Goal: Communication & Community: Answer question/provide support

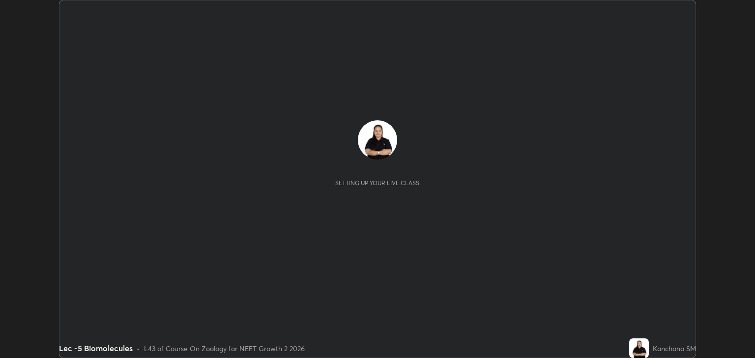
scroll to position [358, 754]
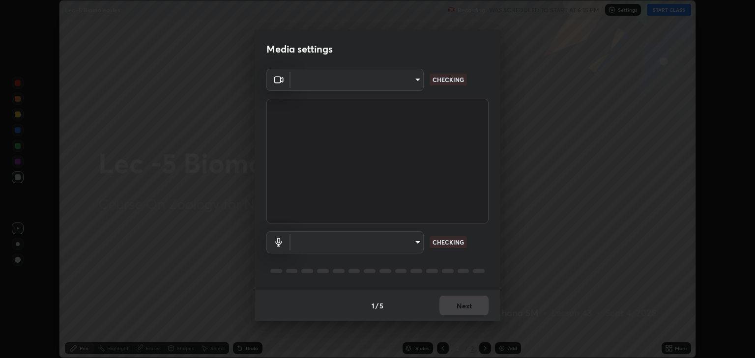
type input "6889e5757fad77820649456bc3a7e4ae290f4e048e3f3cb88d02d5782dedffd8"
type input "default"
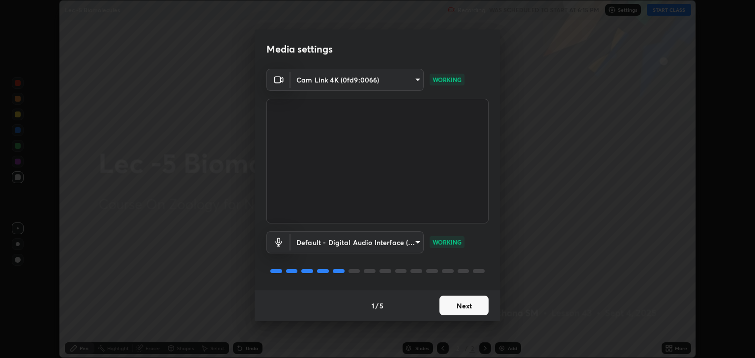
click at [472, 307] on button "Next" at bounding box center [463, 306] width 49 height 20
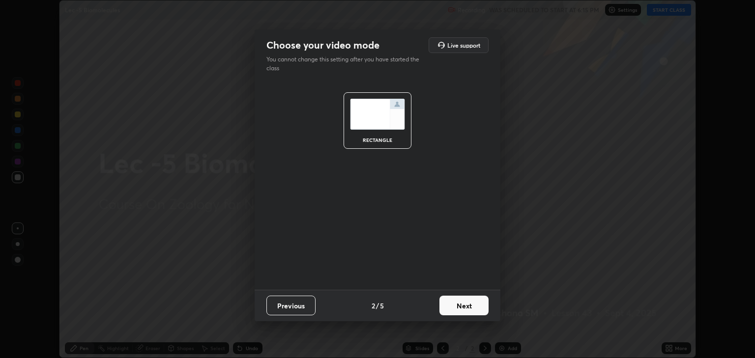
click at [469, 305] on button "Next" at bounding box center [463, 306] width 49 height 20
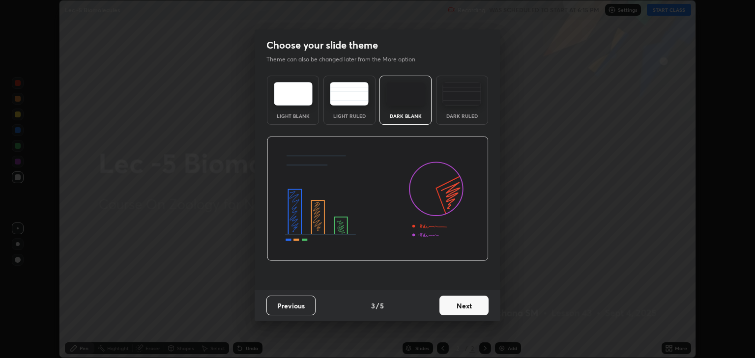
click at [468, 307] on button "Next" at bounding box center [463, 306] width 49 height 20
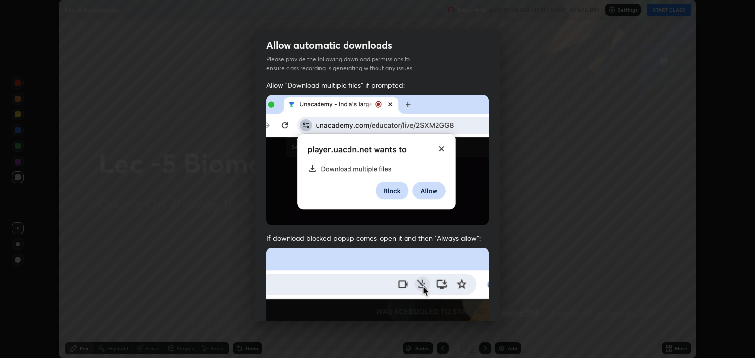
click at [465, 308] on img at bounding box center [377, 355] width 222 height 215
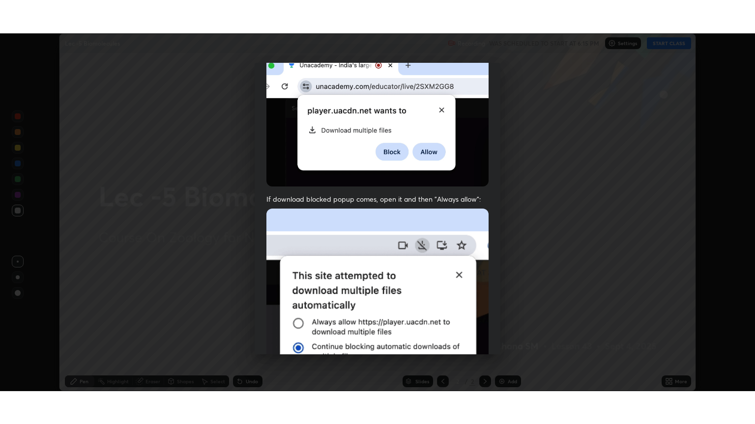
scroll to position [199, 0]
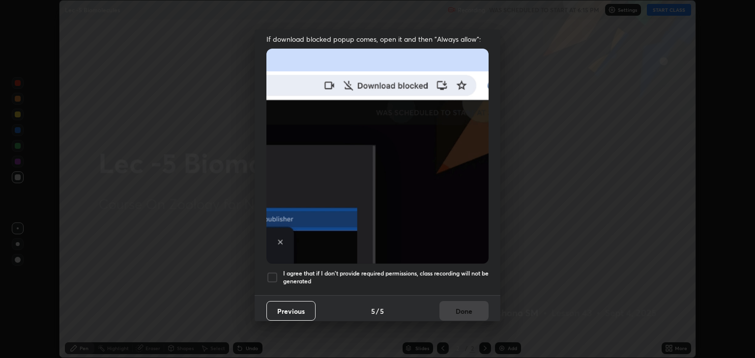
click at [276, 272] on div at bounding box center [272, 278] width 12 height 12
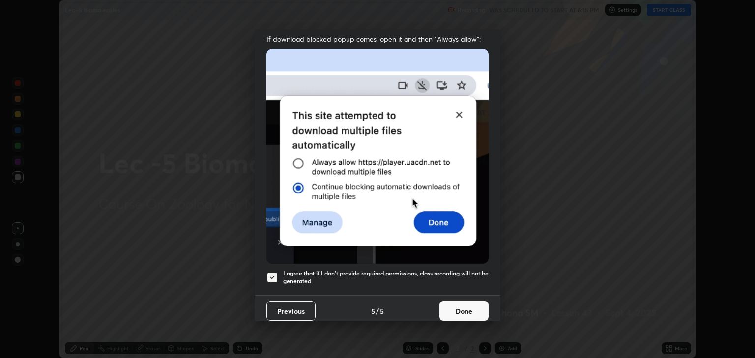
click at [449, 302] on button "Done" at bounding box center [463, 311] width 49 height 20
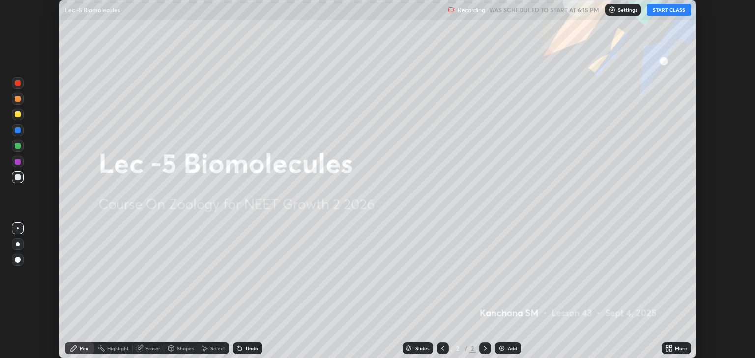
click at [673, 9] on button "START CLASS" at bounding box center [668, 10] width 44 height 12
click at [668, 349] on icon at bounding box center [667, 350] width 2 height 2
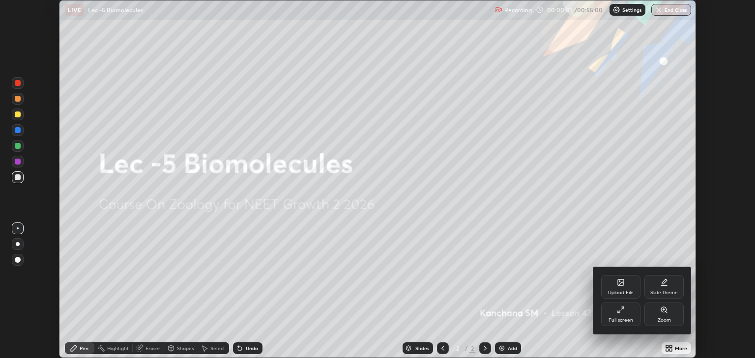
click at [626, 315] on div "Full screen" at bounding box center [620, 315] width 39 height 24
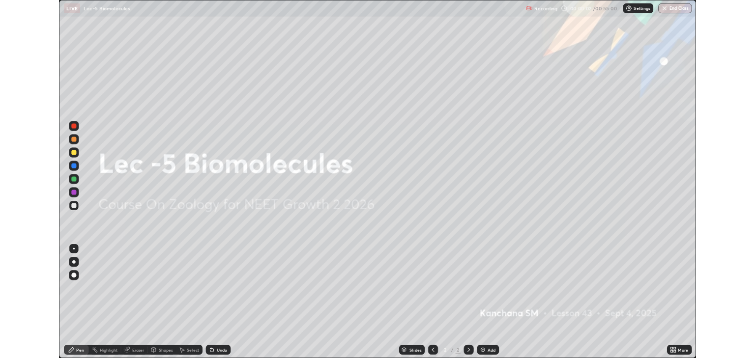
scroll to position [424, 755]
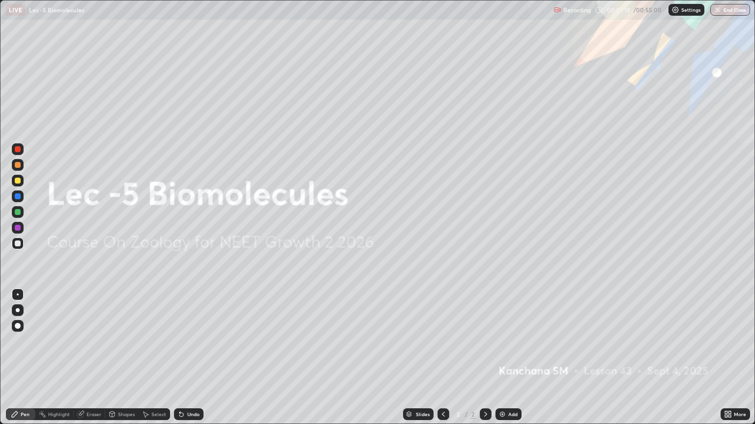
click at [498, 358] on img at bounding box center [502, 415] width 8 height 8
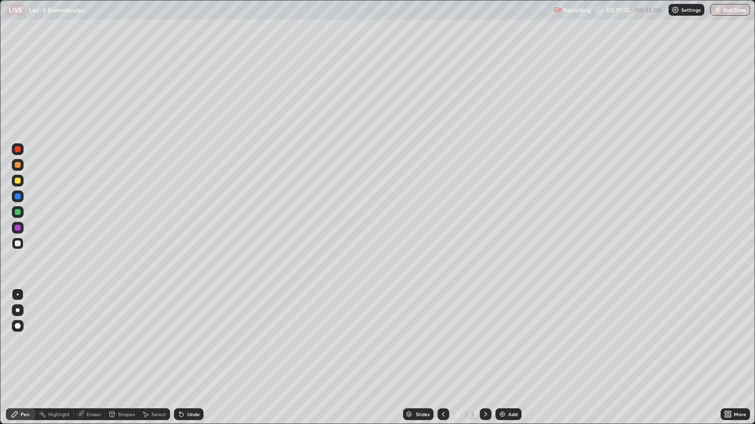
click at [18, 186] on div at bounding box center [18, 181] width 12 height 12
click at [15, 325] on div at bounding box center [18, 326] width 6 height 6
click at [152, 358] on div "Select" at bounding box center [158, 414] width 15 height 5
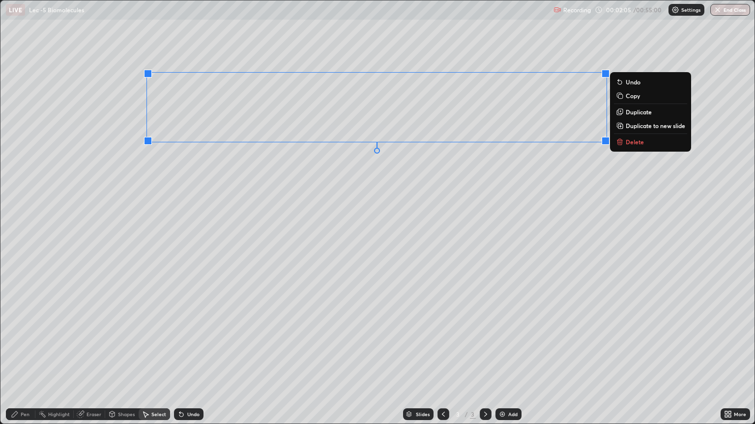
click at [236, 196] on div "0 ° Undo Copy Duplicate Duplicate to new slide Delete" at bounding box center [377, 211] width 754 height 423
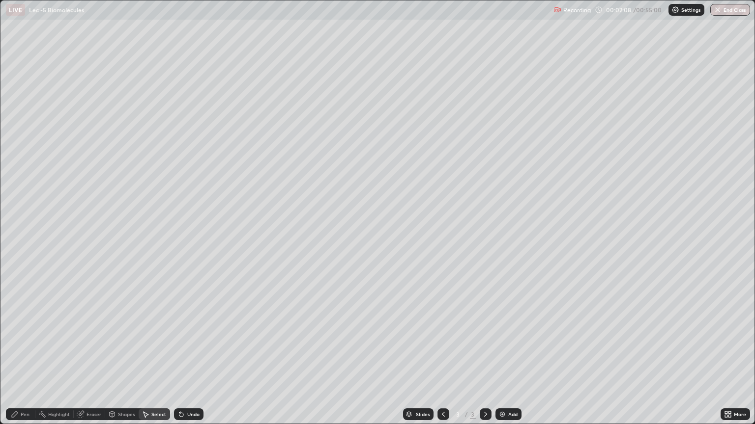
click at [13, 358] on div "Erase all" at bounding box center [18, 212] width 24 height 385
click at [24, 358] on div "Pen" at bounding box center [25, 414] width 9 height 5
click at [17, 246] on div at bounding box center [18, 244] width 6 height 6
click at [17, 311] on div at bounding box center [18, 311] width 4 height 4
click at [153, 358] on div "Select" at bounding box center [154, 415] width 31 height 12
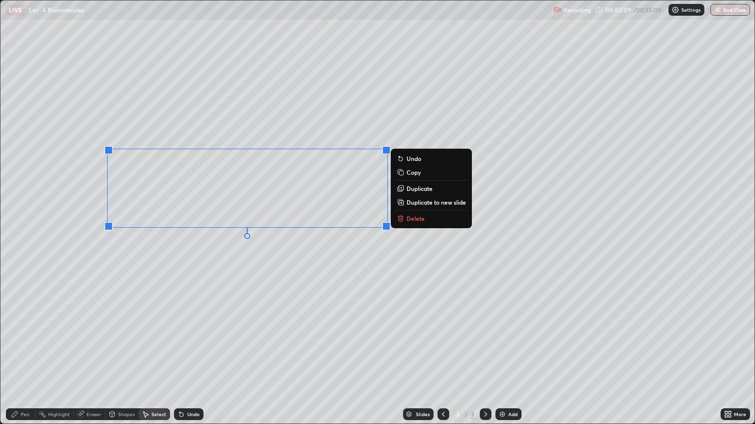
click at [166, 270] on div "0 ° Undo Copy Duplicate Duplicate to new slide Delete" at bounding box center [377, 211] width 754 height 423
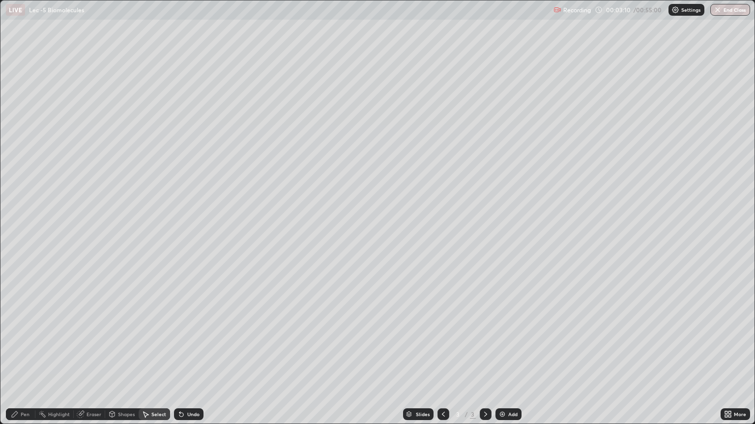
click at [26, 358] on div "Pen" at bounding box center [25, 414] width 9 height 5
click at [157, 358] on div "Select" at bounding box center [158, 414] width 15 height 5
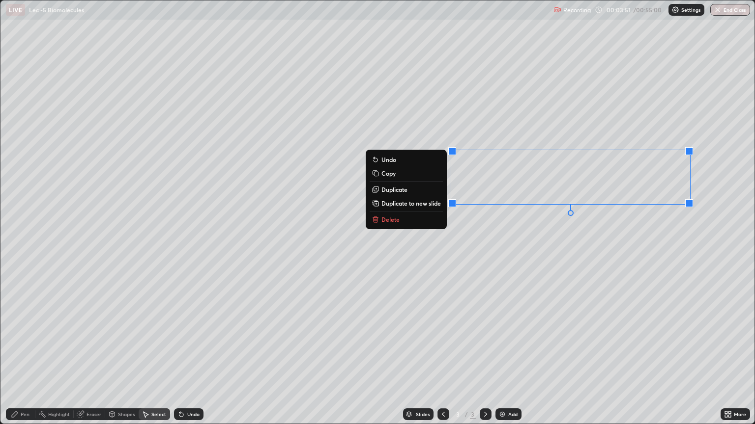
click at [485, 258] on div "0 ° Undo Copy Duplicate Duplicate to new slide Delete" at bounding box center [377, 211] width 754 height 423
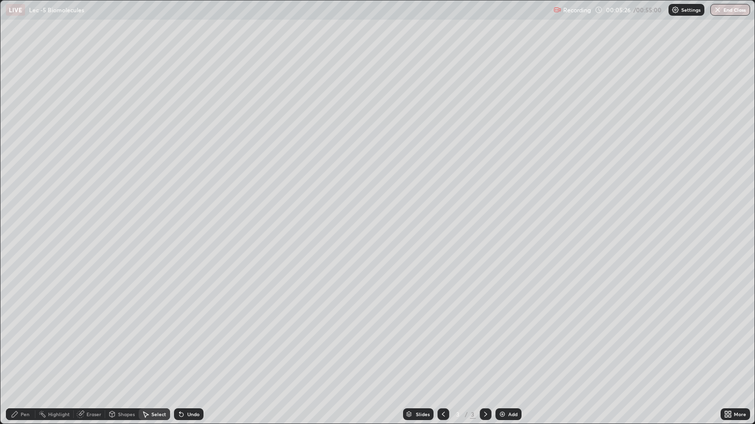
click at [24, 358] on div "Pen" at bounding box center [25, 414] width 9 height 5
click at [501, 358] on img at bounding box center [502, 415] width 8 height 8
click at [87, 358] on div "Eraser" at bounding box center [93, 414] width 15 height 5
click at [27, 358] on div "Pen" at bounding box center [25, 414] width 9 height 5
click at [20, 183] on div at bounding box center [18, 181] width 6 height 6
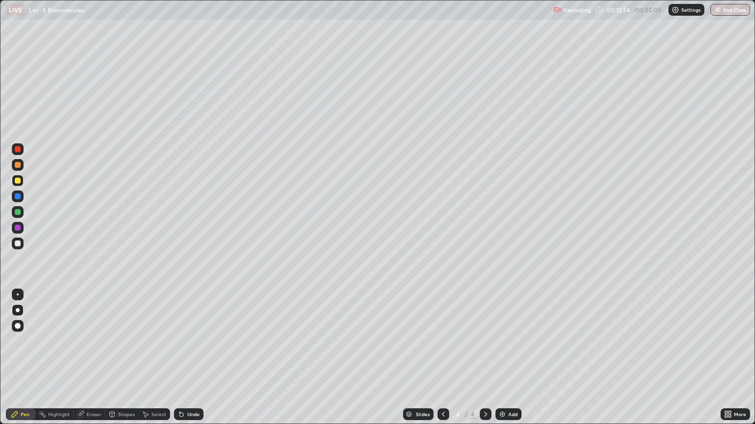
click at [20, 244] on div at bounding box center [18, 244] width 6 height 6
click at [440, 358] on icon at bounding box center [443, 415] width 8 height 8
click at [484, 358] on icon at bounding box center [485, 415] width 8 height 8
click at [86, 358] on div "Eraser" at bounding box center [93, 414] width 15 height 5
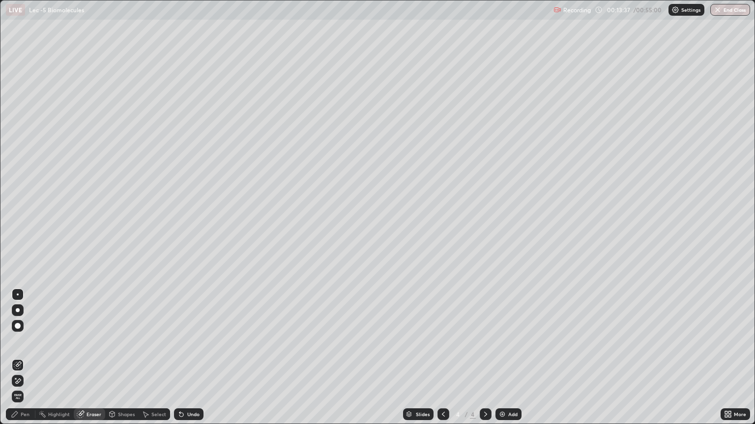
click at [23, 358] on div "Pen" at bounding box center [25, 414] width 9 height 5
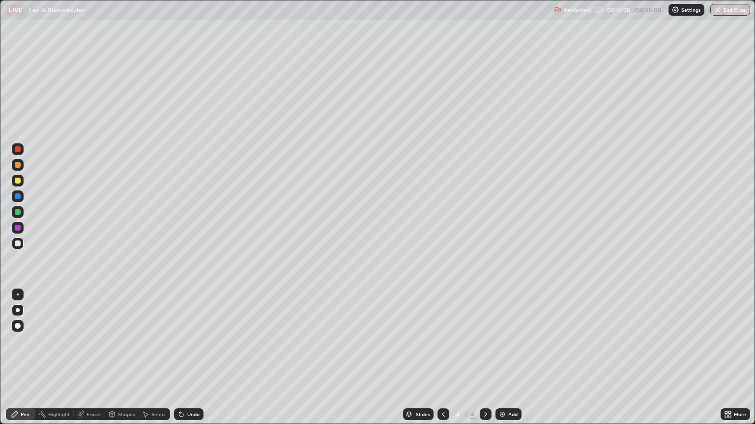
click at [17, 212] on div at bounding box center [18, 212] width 6 height 6
click at [18, 245] on div at bounding box center [18, 244] width 6 height 6
click at [16, 216] on div at bounding box center [18, 212] width 12 height 12
click at [151, 358] on div "Select" at bounding box center [158, 414] width 15 height 5
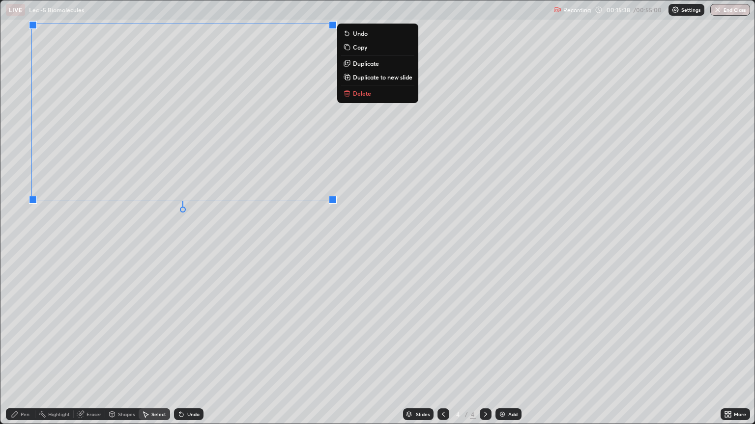
click at [136, 250] on div "0 ° Undo Copy Duplicate Duplicate to new slide Delete" at bounding box center [377, 211] width 754 height 423
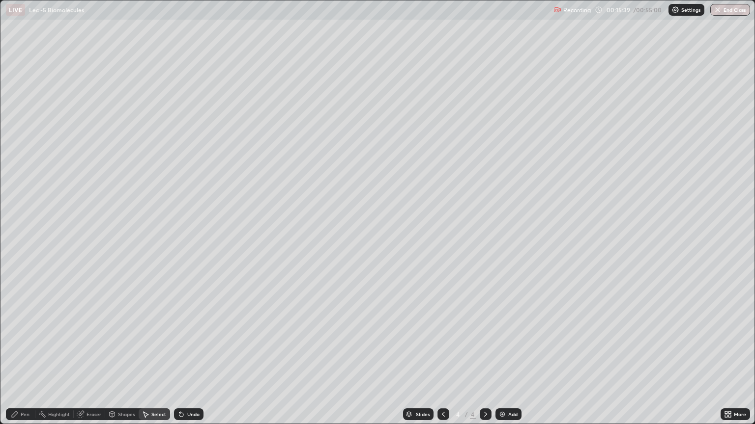
click at [19, 358] on icon at bounding box center [15, 415] width 8 height 8
click at [19, 182] on div at bounding box center [18, 181] width 6 height 6
click at [17, 246] on div at bounding box center [18, 244] width 6 height 6
click at [183, 358] on icon at bounding box center [181, 415] width 8 height 8
click at [184, 358] on div "Undo" at bounding box center [188, 415] width 29 height 12
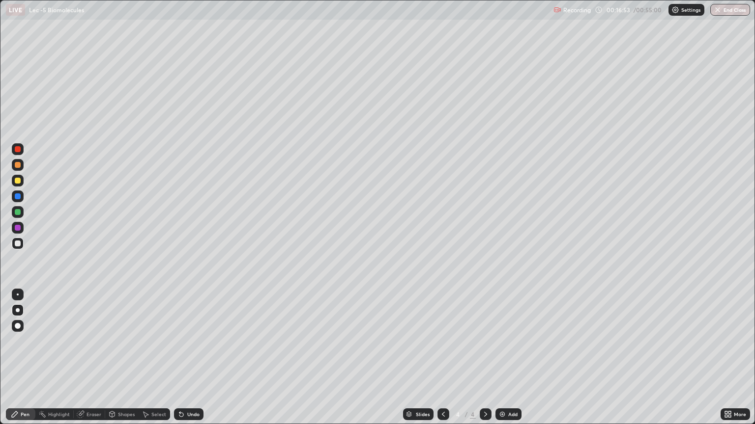
click at [151, 358] on div "Select" at bounding box center [158, 414] width 15 height 5
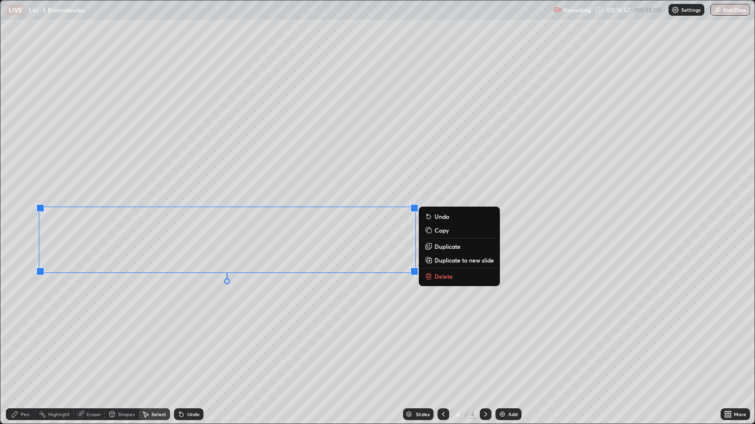
click at [156, 328] on div "0 ° Undo Copy Duplicate Duplicate to new slide Delete" at bounding box center [377, 211] width 754 height 423
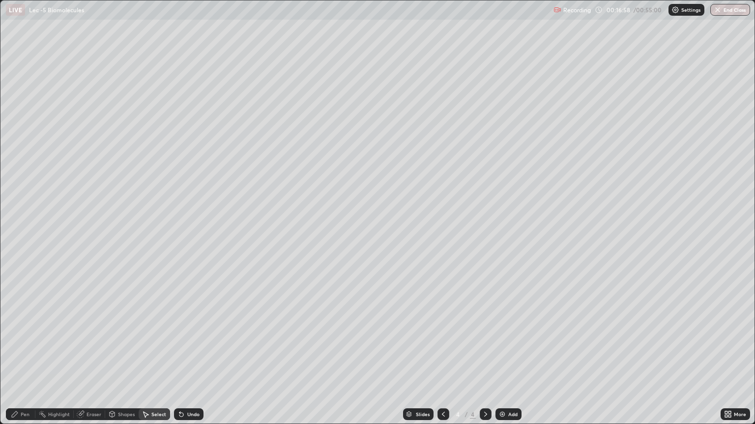
click at [22, 358] on div "Pen" at bounding box center [25, 414] width 9 height 5
click at [84, 358] on div "Eraser" at bounding box center [89, 415] width 31 height 12
click at [26, 358] on div "Pen" at bounding box center [25, 414] width 9 height 5
click at [12, 215] on div at bounding box center [18, 212] width 12 height 12
click at [18, 243] on div at bounding box center [18, 244] width 6 height 6
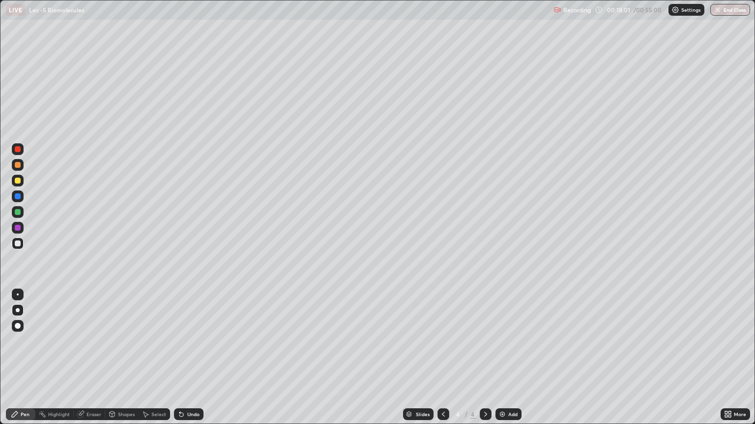
click at [18, 295] on div at bounding box center [18, 295] width 2 height 2
click at [19, 216] on div at bounding box center [18, 212] width 12 height 12
click at [19, 243] on div at bounding box center [18, 244] width 6 height 6
click at [15, 182] on div at bounding box center [18, 181] width 6 height 6
click at [18, 310] on div at bounding box center [18, 311] width 4 height 4
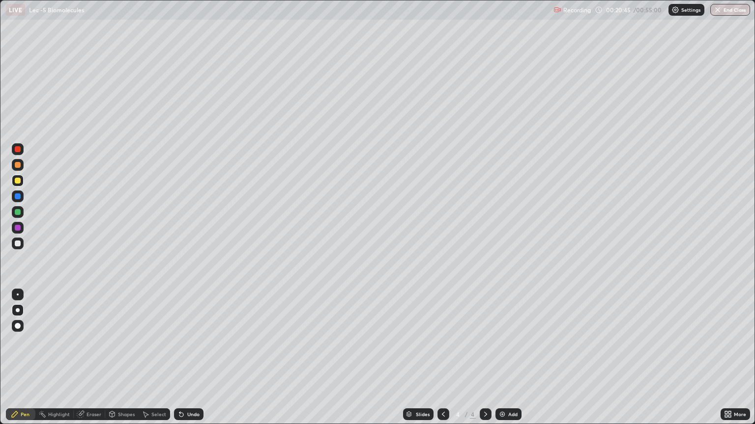
click at [18, 249] on div at bounding box center [18, 244] width 12 height 12
click at [152, 358] on div "Select" at bounding box center [158, 414] width 15 height 5
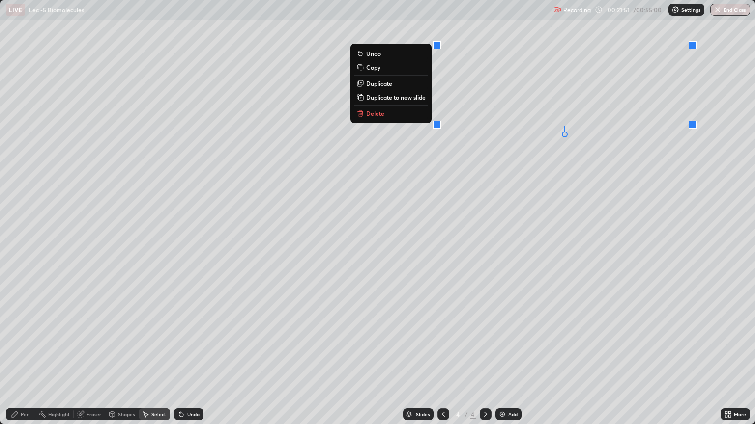
click at [500, 159] on div "0 ° Undo Copy Duplicate Duplicate to new slide Delete" at bounding box center [377, 211] width 754 height 423
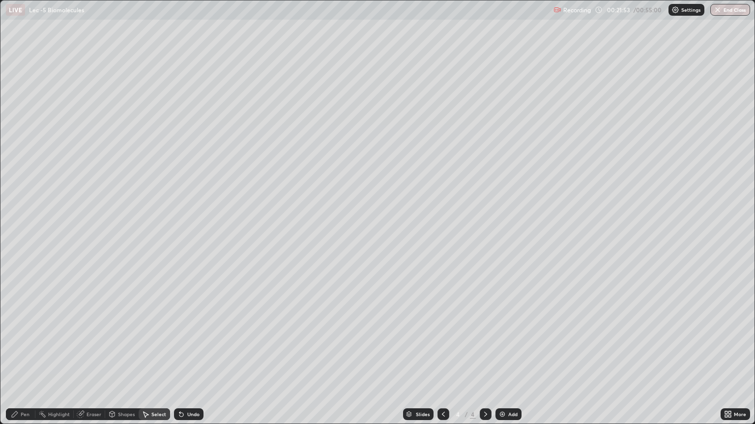
click at [22, 358] on div "Pen" at bounding box center [25, 414] width 9 height 5
click at [18, 181] on div at bounding box center [18, 181] width 6 height 6
click at [502, 358] on img at bounding box center [502, 415] width 8 height 8
click at [441, 358] on icon at bounding box center [443, 415] width 8 height 8
click at [440, 358] on icon at bounding box center [443, 415] width 8 height 8
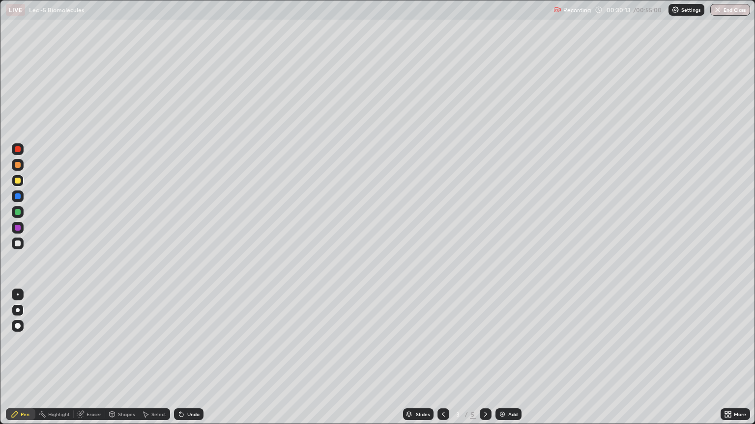
click at [484, 358] on icon at bounding box center [485, 415] width 8 height 8
click at [481, 358] on icon at bounding box center [485, 415] width 8 height 8
click at [441, 358] on icon at bounding box center [443, 415] width 8 height 8
click at [488, 358] on div at bounding box center [485, 415] width 12 height 12
click at [497, 358] on div "Add" at bounding box center [508, 415] width 26 height 12
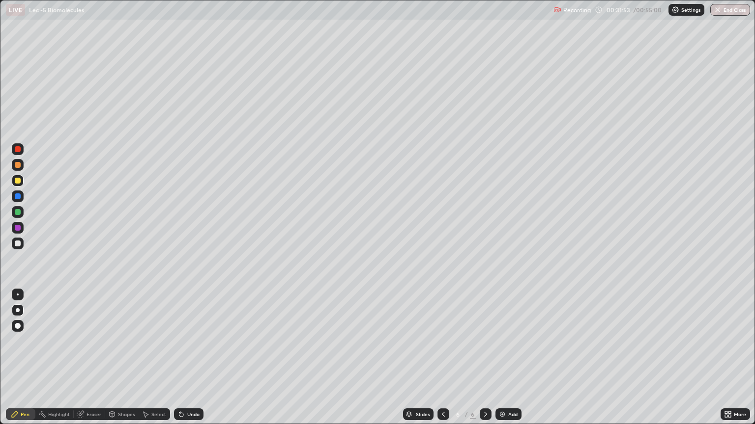
click at [154, 358] on div "Select" at bounding box center [158, 414] width 15 height 5
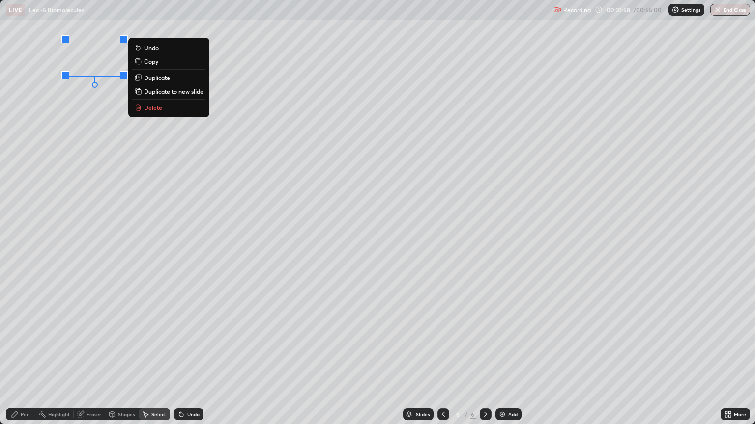
click at [86, 108] on div "0 ° Undo Copy Duplicate Duplicate to new slide Delete" at bounding box center [377, 211] width 754 height 423
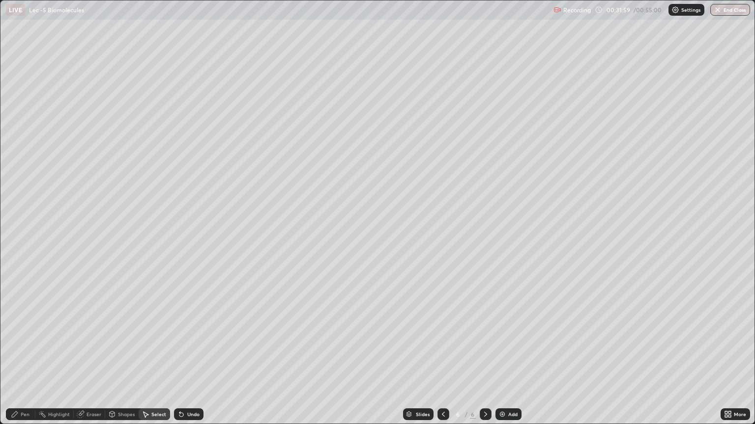
click at [23, 358] on div "Pen" at bounding box center [25, 414] width 9 height 5
click at [19, 245] on div at bounding box center [18, 244] width 6 height 6
click at [442, 358] on icon at bounding box center [443, 415] width 8 height 8
click at [441, 358] on icon at bounding box center [443, 415] width 8 height 8
click at [443, 358] on icon at bounding box center [443, 415] width 8 height 8
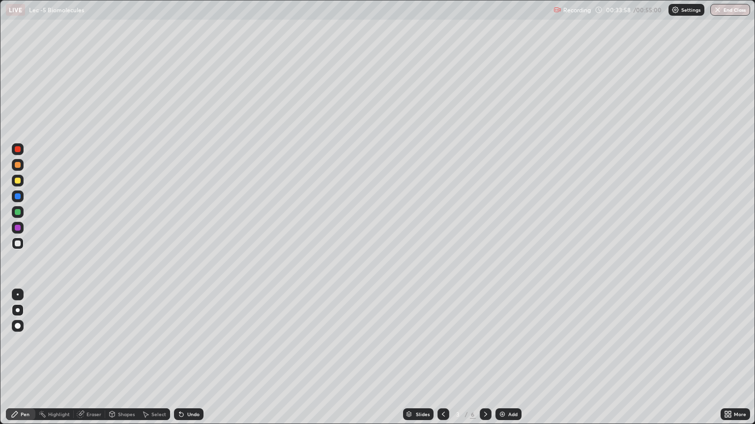
click at [483, 358] on icon at bounding box center [485, 415] width 8 height 8
click at [180, 358] on icon at bounding box center [181, 415] width 4 height 4
click at [151, 358] on div "Select" at bounding box center [158, 414] width 15 height 5
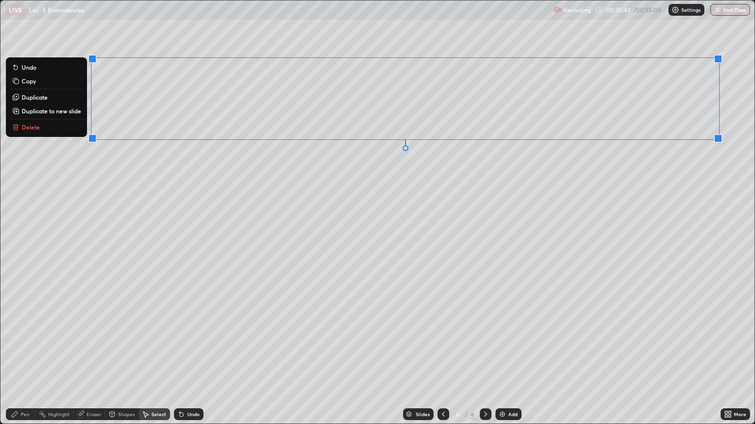
click at [206, 197] on div "0 ° Undo Copy Duplicate Duplicate to new slide Delete" at bounding box center [377, 211] width 754 height 423
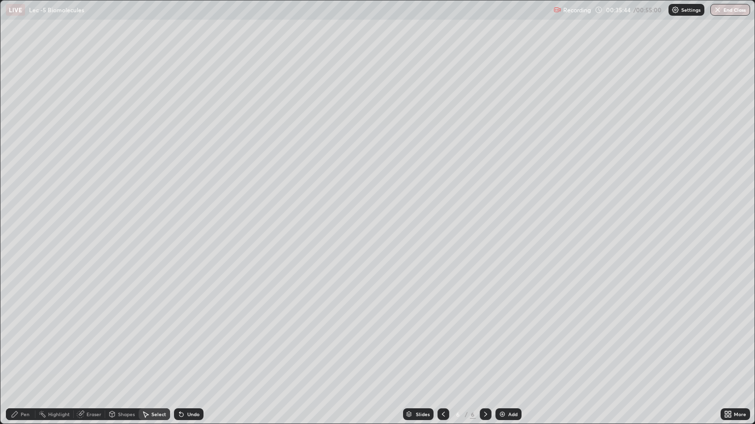
click at [25, 358] on div "Pen" at bounding box center [25, 414] width 9 height 5
click at [123, 358] on div "Shapes" at bounding box center [126, 414] width 17 height 5
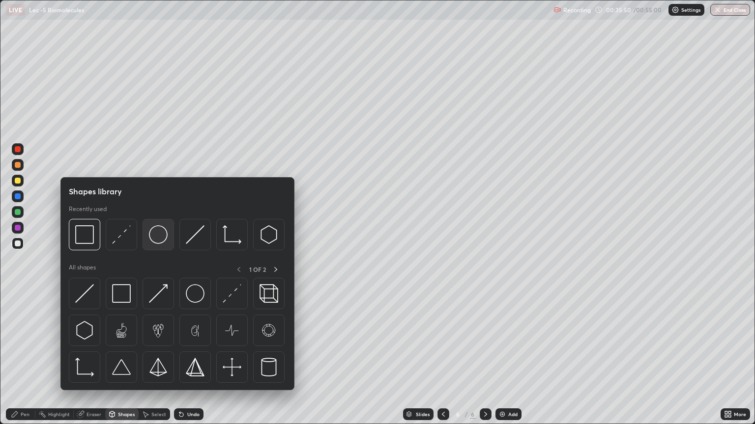
click at [163, 233] on img at bounding box center [158, 234] width 19 height 19
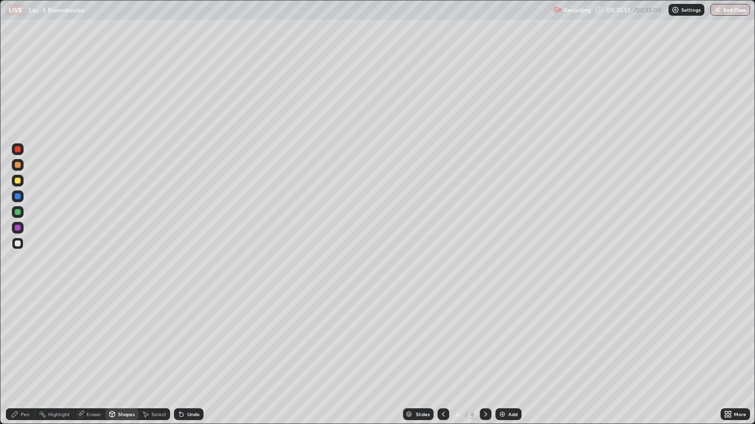
click at [18, 164] on div at bounding box center [18, 165] width 6 height 6
click at [19, 182] on div at bounding box center [18, 181] width 6 height 6
click at [19, 198] on div at bounding box center [18, 197] width 6 height 6
click at [18, 215] on div at bounding box center [18, 212] width 6 height 6
click at [18, 228] on div at bounding box center [18, 228] width 6 height 6
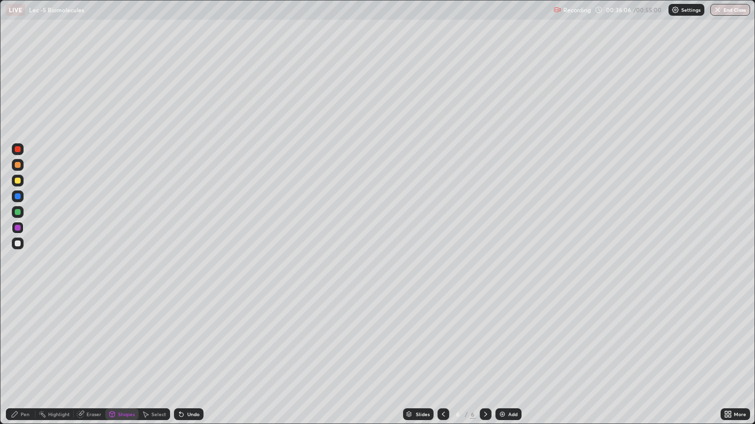
click at [19, 151] on div at bounding box center [18, 149] width 6 height 6
click at [19, 243] on div at bounding box center [18, 244] width 6 height 6
click at [23, 358] on div "Pen" at bounding box center [25, 414] width 9 height 5
click at [18, 295] on div at bounding box center [18, 295] width 2 height 2
click at [18, 310] on div at bounding box center [18, 311] width 4 height 4
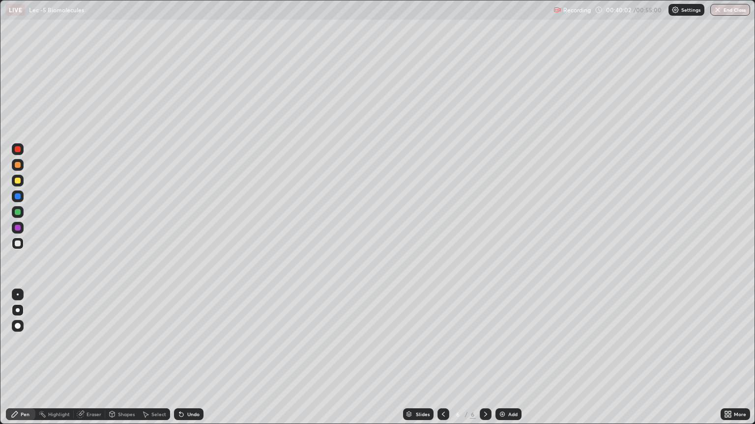
click at [18, 295] on div at bounding box center [18, 295] width 2 height 2
click at [17, 179] on div at bounding box center [18, 181] width 6 height 6
click at [15, 212] on div at bounding box center [18, 212] width 6 height 6
click at [22, 246] on div at bounding box center [18, 244] width 12 height 12
click at [18, 310] on div at bounding box center [18, 311] width 4 height 4
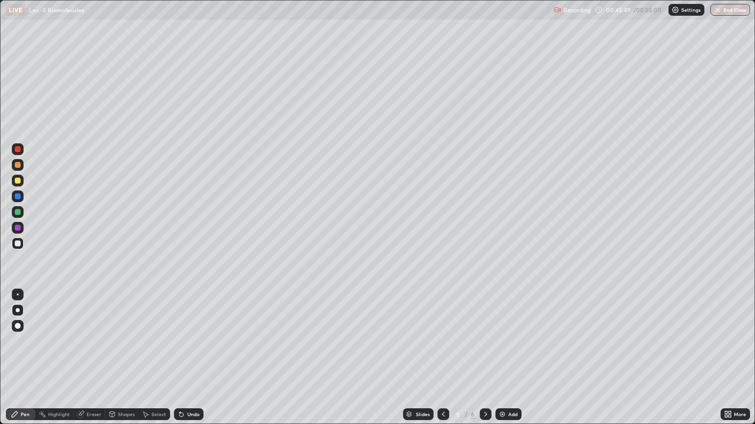
click at [437, 358] on div at bounding box center [443, 415] width 12 height 12
click at [483, 358] on icon at bounding box center [485, 415] width 8 height 8
click at [19, 211] on div at bounding box center [18, 212] width 6 height 6
click at [15, 245] on div at bounding box center [18, 244] width 6 height 6
click at [704, 358] on div "Slides 6 / 6 Add" at bounding box center [461, 415] width 517 height 20
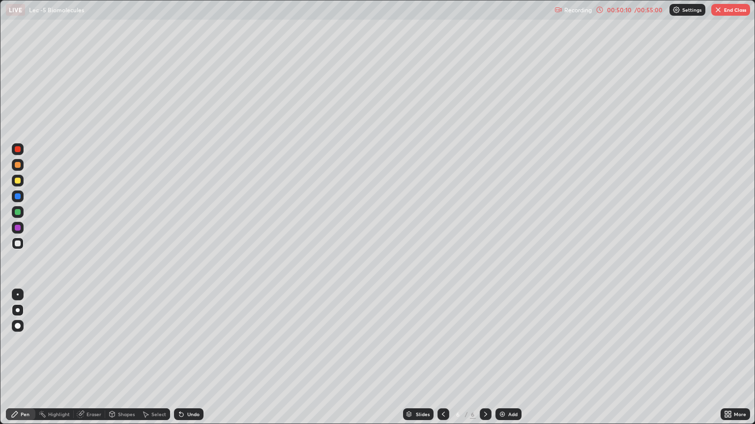
click at [17, 213] on div at bounding box center [18, 212] width 6 height 6
click at [18, 244] on div at bounding box center [18, 244] width 6 height 6
click at [18, 295] on div at bounding box center [18, 295] width 2 height 2
click at [726, 358] on icon at bounding box center [726, 416] width 2 height 2
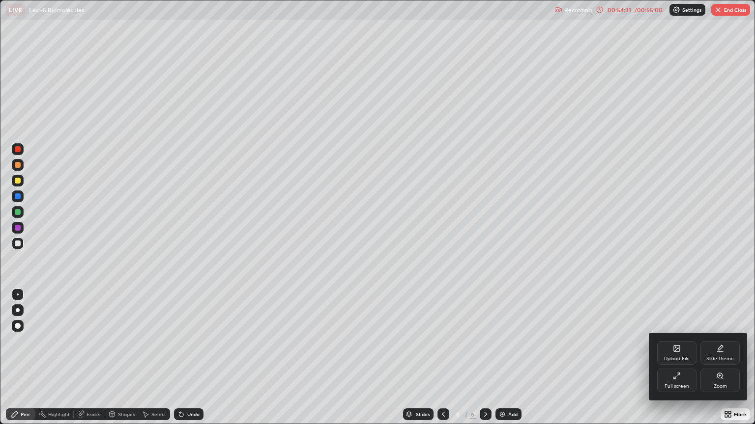
click at [683, 358] on div "Full screen" at bounding box center [676, 381] width 39 height 24
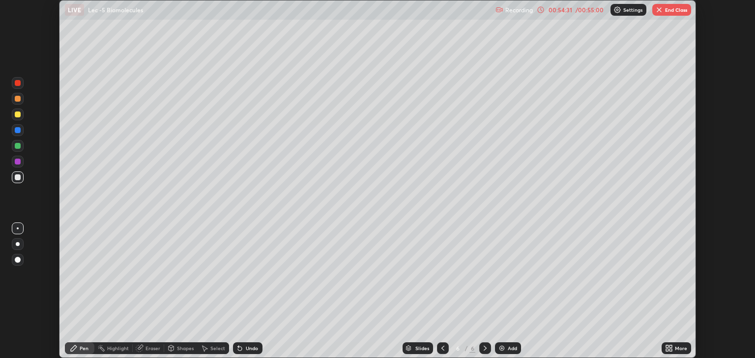
scroll to position [48766, 48370]
click at [674, 13] on button "End Class" at bounding box center [671, 10] width 39 height 12
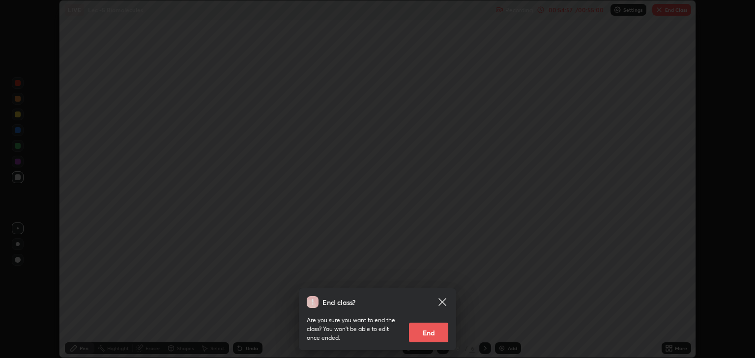
click at [429, 334] on button "End" at bounding box center [428, 333] width 39 height 20
